Goal: Complete application form: Complete application form

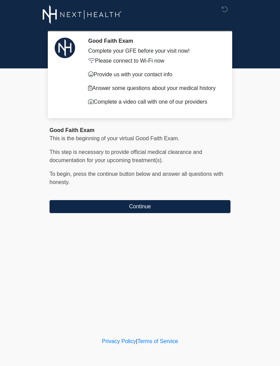
click at [212, 213] on button "Continue" at bounding box center [140, 206] width 181 height 13
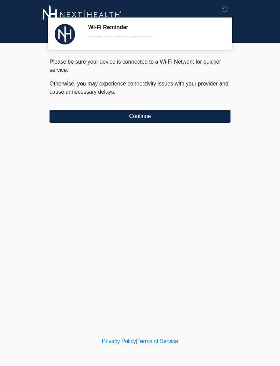
click at [210, 118] on button "Continue" at bounding box center [140, 116] width 181 height 13
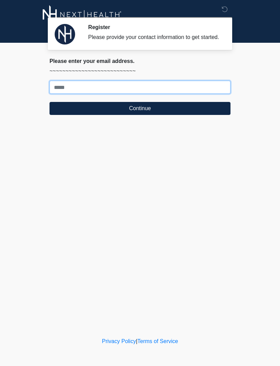
click at [210, 91] on input "Where should we email your treatment plan?" at bounding box center [140, 87] width 181 height 13
type input "**********"
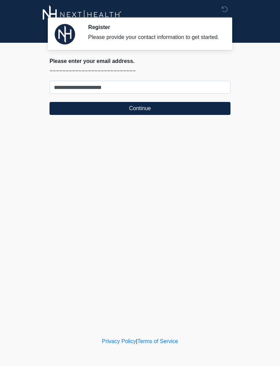
click at [203, 110] on button "Continue" at bounding box center [140, 108] width 181 height 13
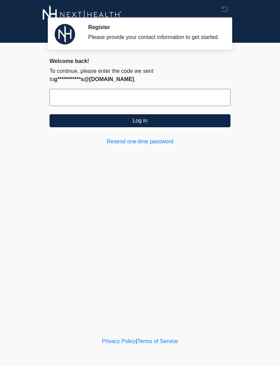
click at [207, 103] on input "text" at bounding box center [140, 97] width 181 height 17
type input "******"
click at [207, 127] on button "Log in" at bounding box center [140, 120] width 181 height 13
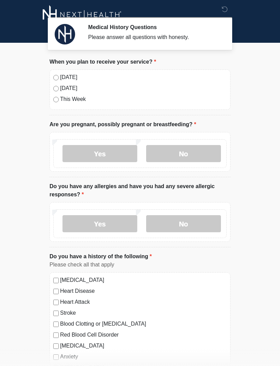
click at [202, 149] on label "No" at bounding box center [183, 153] width 75 height 17
click at [207, 220] on label "No" at bounding box center [183, 223] width 75 height 17
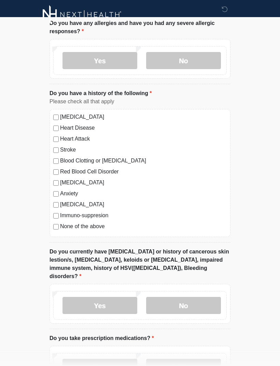
scroll to position [189, 0]
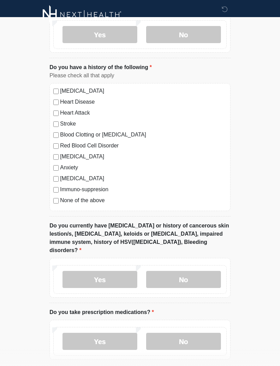
click at [198, 271] on label "No" at bounding box center [183, 279] width 75 height 17
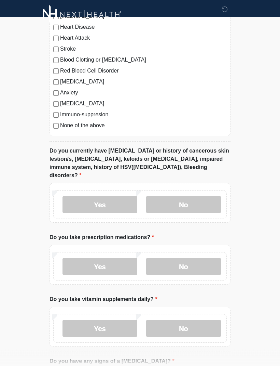
click at [206, 258] on label "No" at bounding box center [183, 266] width 75 height 17
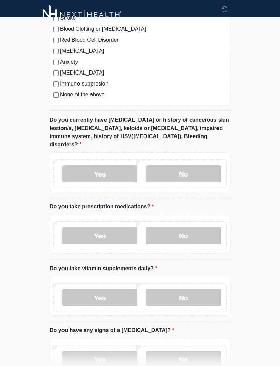
scroll to position [344, 0]
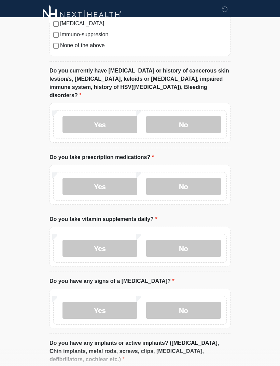
click at [218, 240] on label "No" at bounding box center [183, 248] width 75 height 17
click at [212, 302] on label "No" at bounding box center [183, 309] width 75 height 17
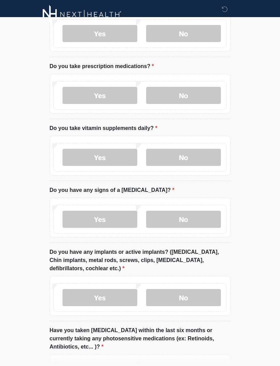
scroll to position [456, 0]
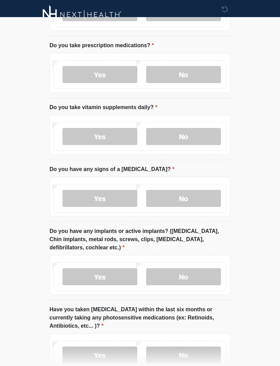
click at [208, 268] on label "No" at bounding box center [183, 276] width 75 height 17
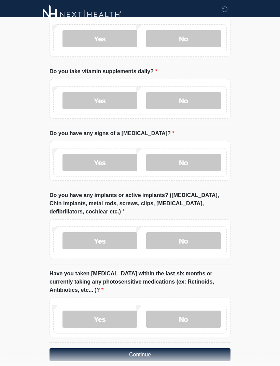
click at [204, 311] on label "No" at bounding box center [183, 319] width 75 height 17
click at [206, 348] on button "Continue" at bounding box center [140, 354] width 181 height 13
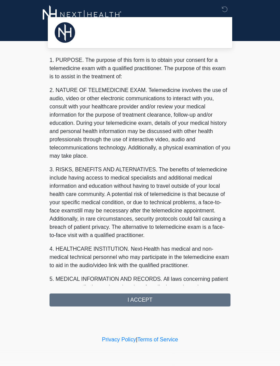
scroll to position [0, 0]
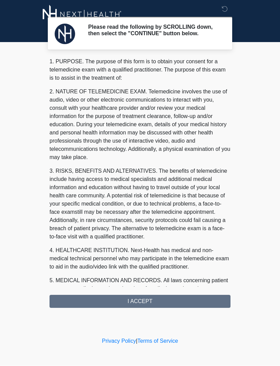
click at [203, 306] on div "1. PURPOSE. The purpose of this form is to obtain your consent for a telemedici…" at bounding box center [140, 183] width 181 height 250
click at [191, 303] on div "1. PURPOSE. The purpose of this form is to obtain your consent for a telemedici…" at bounding box center [140, 183] width 181 height 250
click at [180, 299] on div "1. PURPOSE. The purpose of this form is to obtain your consent for a telemedici…" at bounding box center [140, 183] width 181 height 250
click at [174, 302] on div "1. PURPOSE. The purpose of this form is to obtain your consent for a telemedici…" at bounding box center [140, 183] width 181 height 250
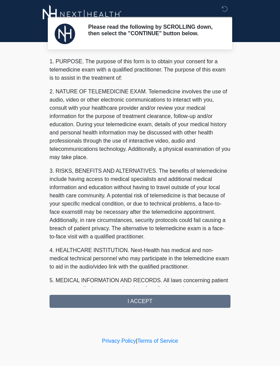
click at [80, 313] on div "Please read the following by SCROLLING down, then select the "CONTINUE" button …" at bounding box center [140, 168] width 205 height 322
click at [81, 292] on div "1. PURPOSE. The purpose of this form is to obtain your consent for a telemedici…" at bounding box center [140, 183] width 181 height 250
click at [84, 295] on div "1. PURPOSE. The purpose of this form is to obtain your consent for a telemedici…" at bounding box center [140, 183] width 181 height 250
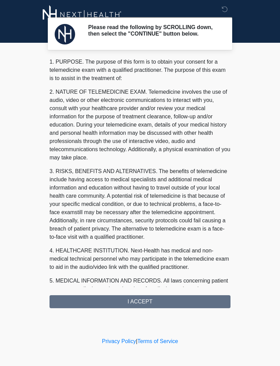
click at [188, 306] on div "1. PURPOSE. The purpose of this form is to obtain your consent for a telemedici…" at bounding box center [140, 183] width 181 height 250
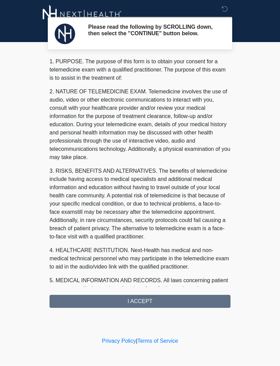
click at [181, 302] on div "1. PURPOSE. The purpose of this form is to obtain your consent for a telemedici…" at bounding box center [140, 183] width 181 height 250
click at [180, 305] on div "1. PURPOSE. The purpose of this form is to obtain your consent for a telemedici…" at bounding box center [140, 183] width 181 height 250
click at [91, 297] on div "1. PURPOSE. The purpose of this form is to obtain your consent for a telemedici…" at bounding box center [140, 183] width 181 height 250
click at [100, 305] on div "1. PURPOSE. The purpose of this form is to obtain your consent for a telemedici…" at bounding box center [140, 183] width 181 height 250
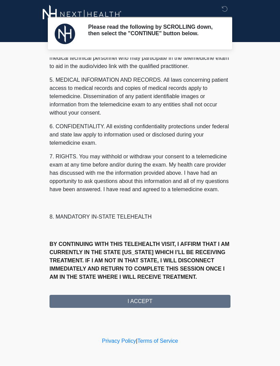
scroll to position [217, 0]
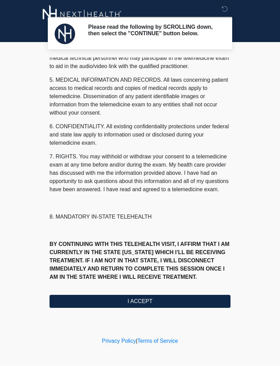
click at [154, 307] on button "I ACCEPT" at bounding box center [140, 301] width 181 height 13
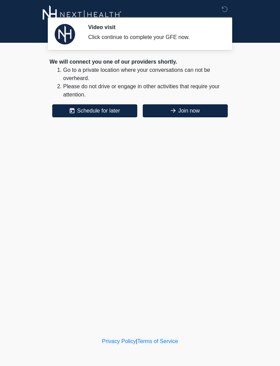
click at [204, 109] on button "Join now" at bounding box center [185, 110] width 85 height 13
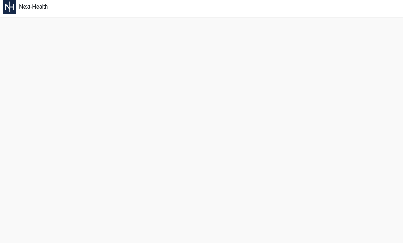
scroll to position [18, 0]
